Goal: Navigation & Orientation: Understand site structure

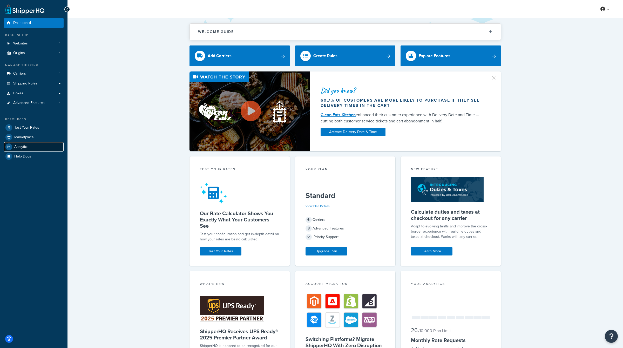
click at [30, 146] on link "Analytics" at bounding box center [34, 146] width 60 height 9
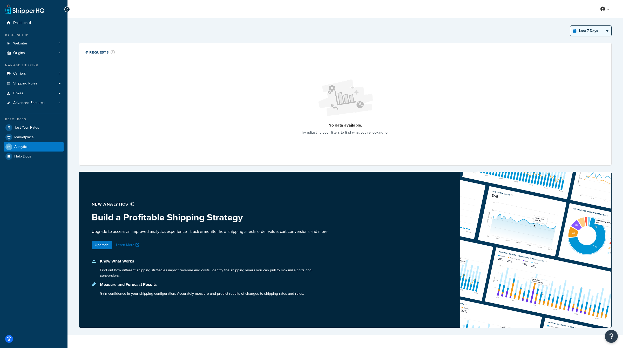
click at [587, 30] on select "Last 24 Hours Last 7 Days Last 30 Days Last 3 Months Last 6 Months Last 12 Mont…" at bounding box center [590, 31] width 41 height 10
select select "last_6_months"
click at [571, 26] on select "Last 24 Hours Last 7 Days Last 30 Days Last 3 Months Last 6 Months Last 12 Mont…" at bounding box center [590, 31] width 41 height 10
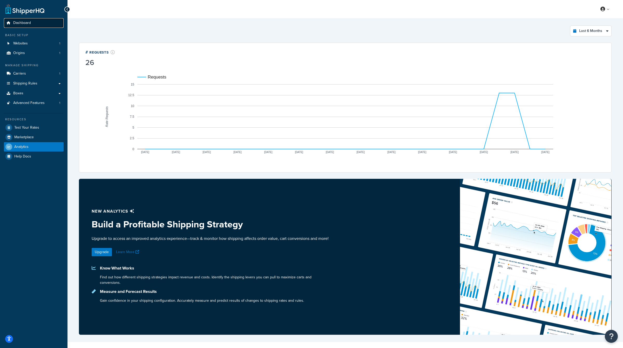
click at [34, 20] on link "Dashboard" at bounding box center [34, 23] width 60 height 10
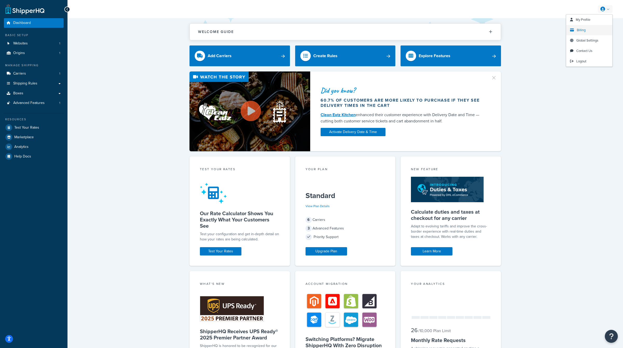
click at [582, 32] on span "Billing" at bounding box center [581, 30] width 9 height 5
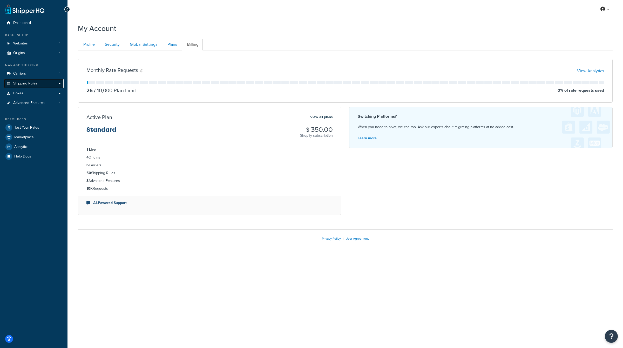
click at [56, 81] on link "Shipping Rules" at bounding box center [34, 84] width 60 height 10
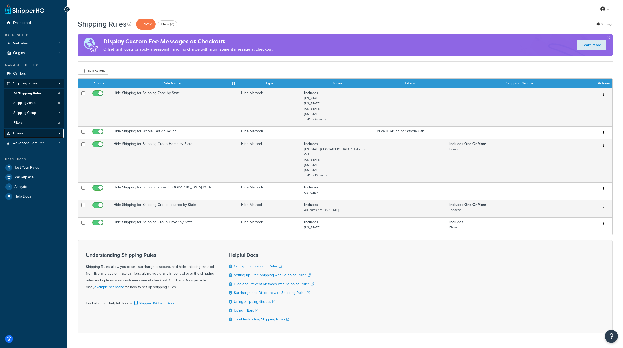
click at [59, 131] on link "Boxes" at bounding box center [34, 133] width 60 height 10
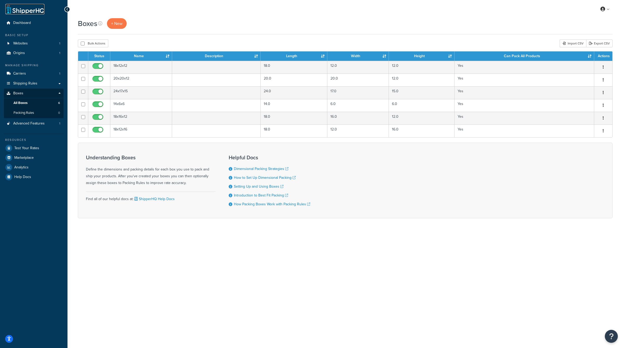
click at [17, 5] on link at bounding box center [24, 9] width 39 height 10
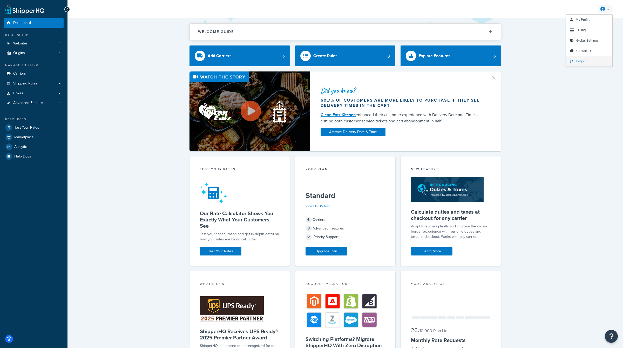
click at [580, 58] on link "Logout" at bounding box center [589, 61] width 46 height 10
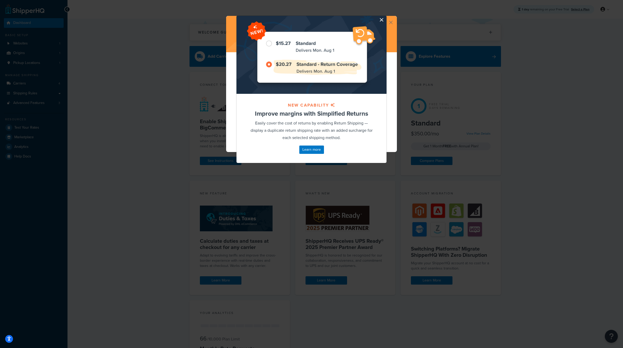
click at [385, 17] on button "button" at bounding box center [385, 16] width 1 height 1
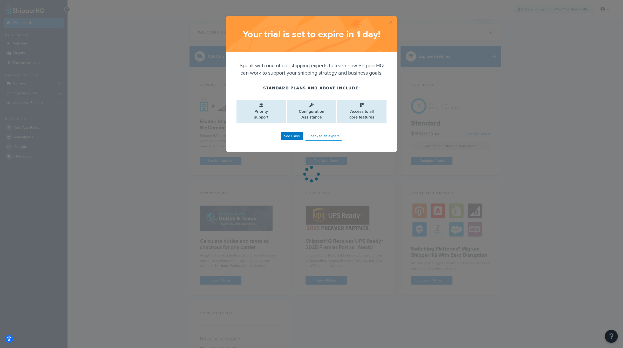
click at [396, 17] on button "button" at bounding box center [396, 16] width 1 height 1
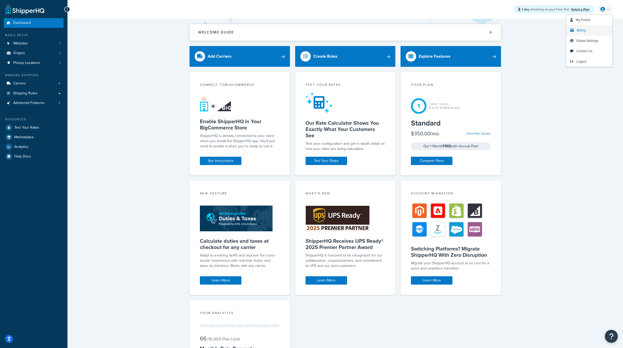
click at [583, 30] on span "Billing" at bounding box center [581, 30] width 9 height 5
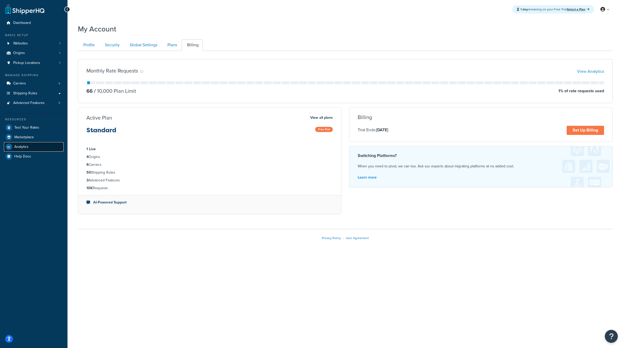
click at [22, 145] on span "Analytics" at bounding box center [21, 147] width 14 height 4
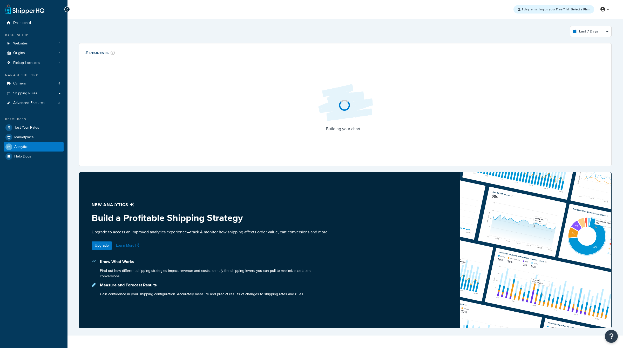
select select "last_7_days"
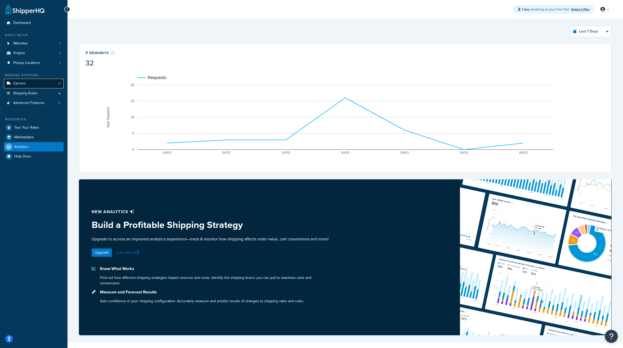
click at [50, 84] on link "Carriers 4" at bounding box center [34, 84] width 60 height 10
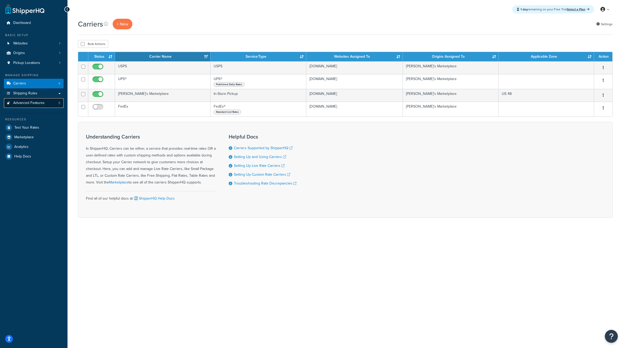
click at [43, 102] on span "Advanced Features" at bounding box center [28, 103] width 31 height 4
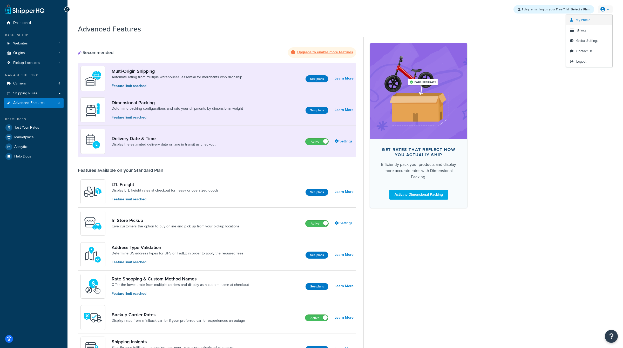
click at [585, 22] on link "My Profile" at bounding box center [589, 20] width 46 height 10
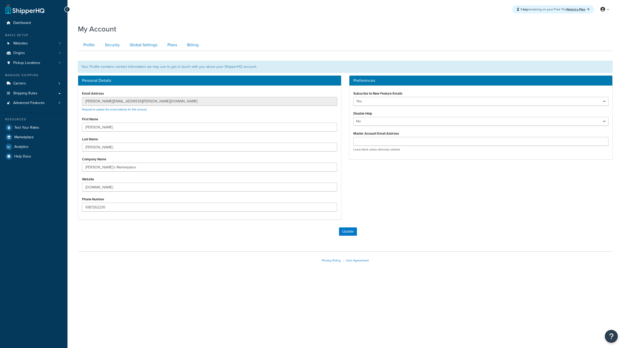
click at [584, 28] on div "My Account" at bounding box center [345, 27] width 535 height 13
click at [175, 43] on link "Plans" at bounding box center [171, 45] width 19 height 12
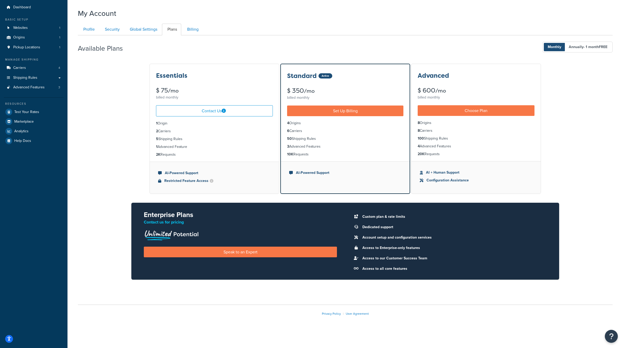
click at [64, 75] on div "Dashboard Basic Setup Websites 1 Origins 1 Pickup Locations 1 Manage Shipping C…" at bounding box center [33, 166] width 67 height 364
click at [61, 76] on link "Shipping Rules" at bounding box center [34, 78] width 60 height 10
